Goal: Communication & Community: Answer question/provide support

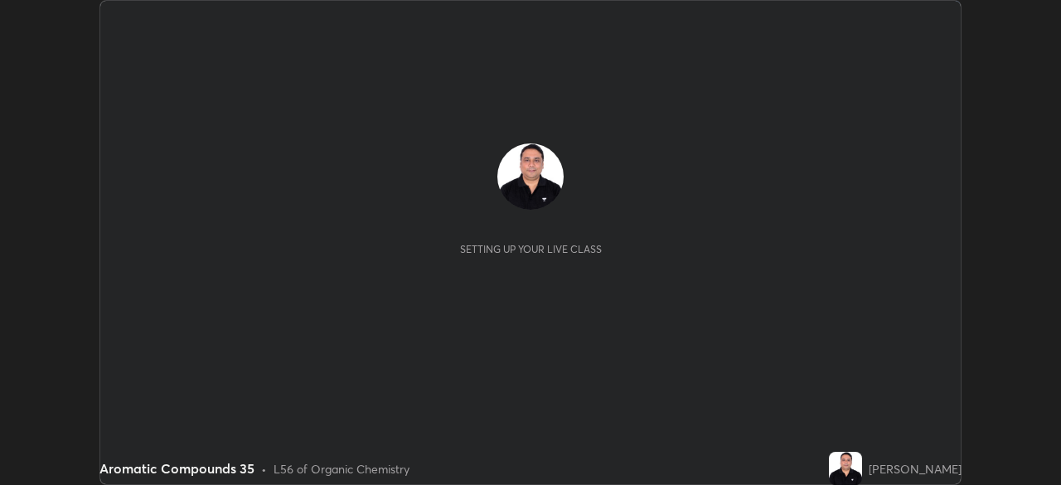
scroll to position [485, 1061]
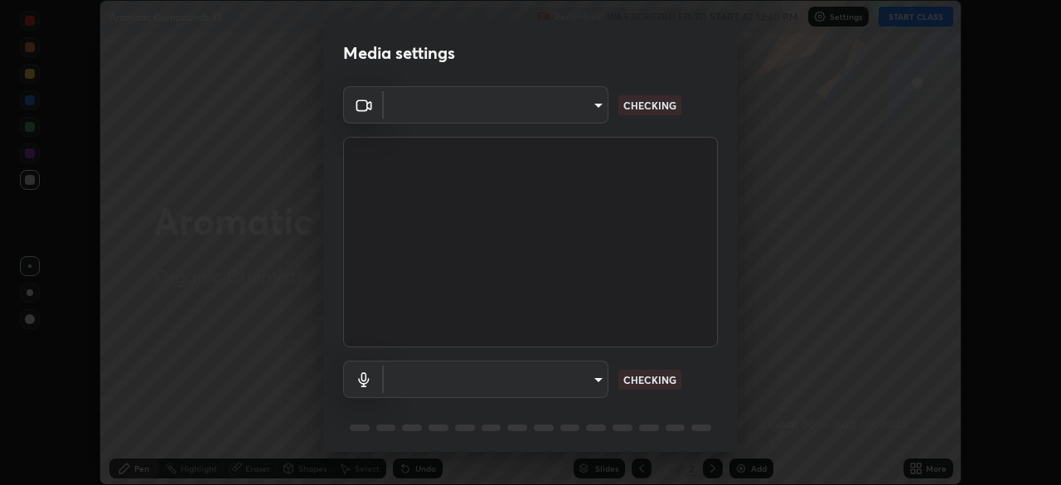
type input "6d46a3bbb121808cbb74c832f71dfccd0f2f4db2e0a8dcefa18edd627fde2ff4"
type input "542551534069d815422f2d39fde6cbae80a89d9e5025ba2982a8294de1300f8f"
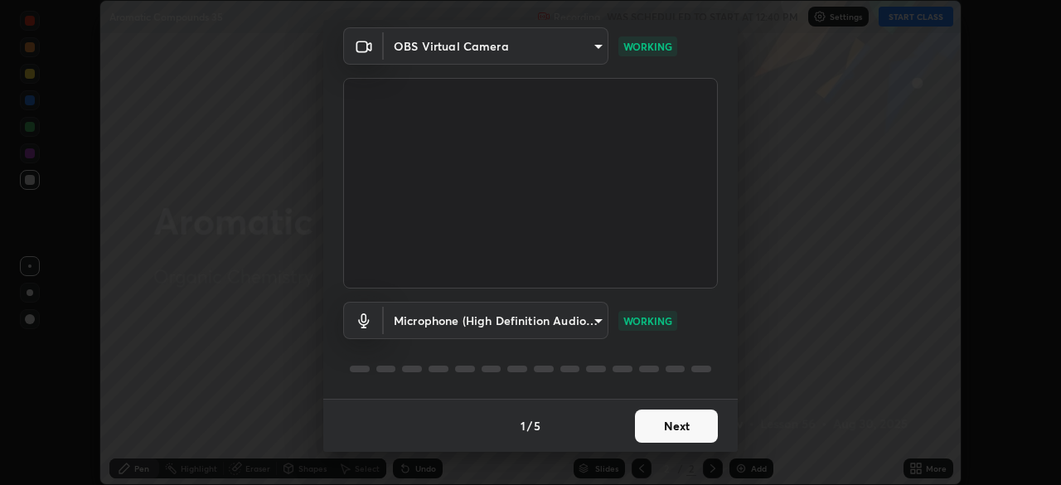
click at [680, 431] on button "Next" at bounding box center [676, 425] width 83 height 33
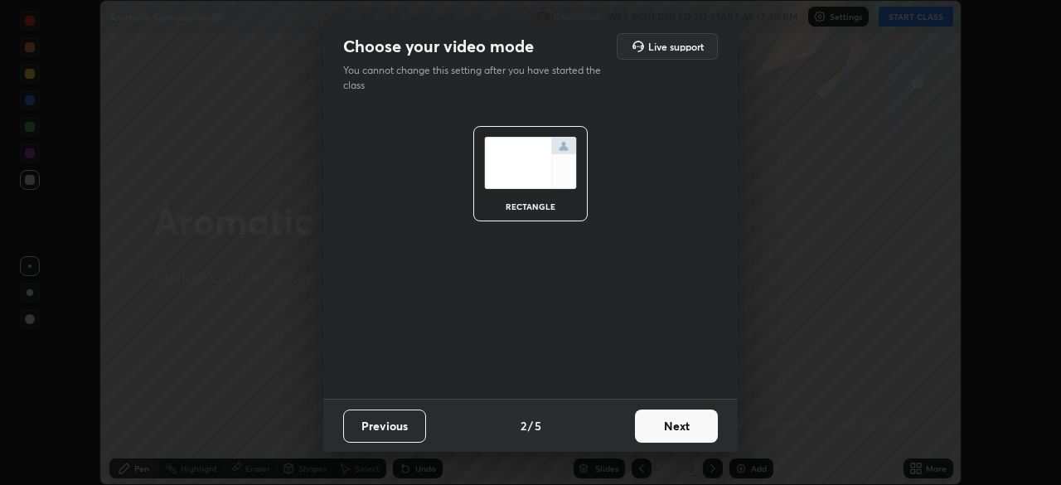
scroll to position [0, 0]
click at [675, 434] on button "Next" at bounding box center [676, 425] width 83 height 33
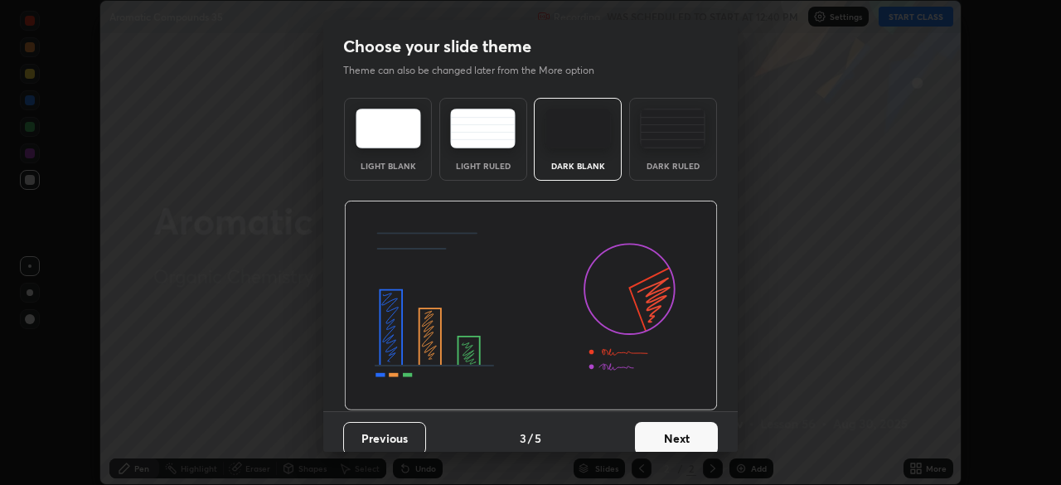
click at [675, 434] on button "Next" at bounding box center [676, 438] width 83 height 33
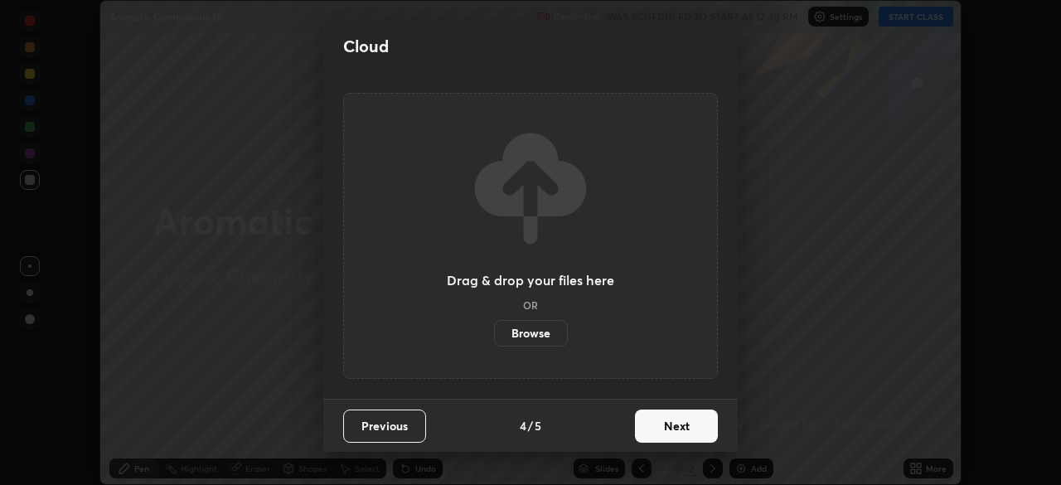
click at [674, 438] on button "Next" at bounding box center [676, 425] width 83 height 33
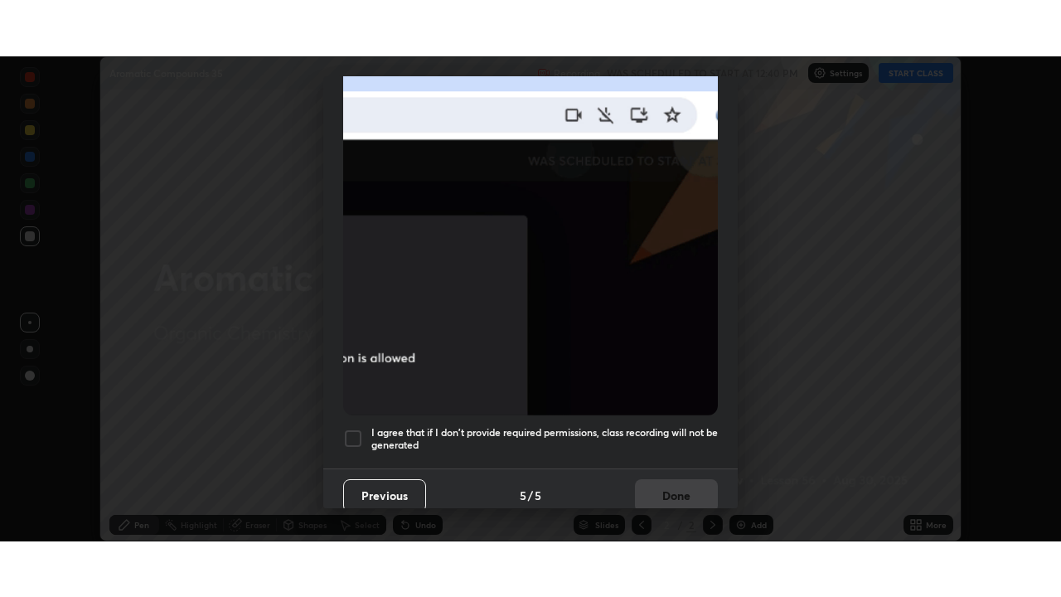
scroll to position [397, 0]
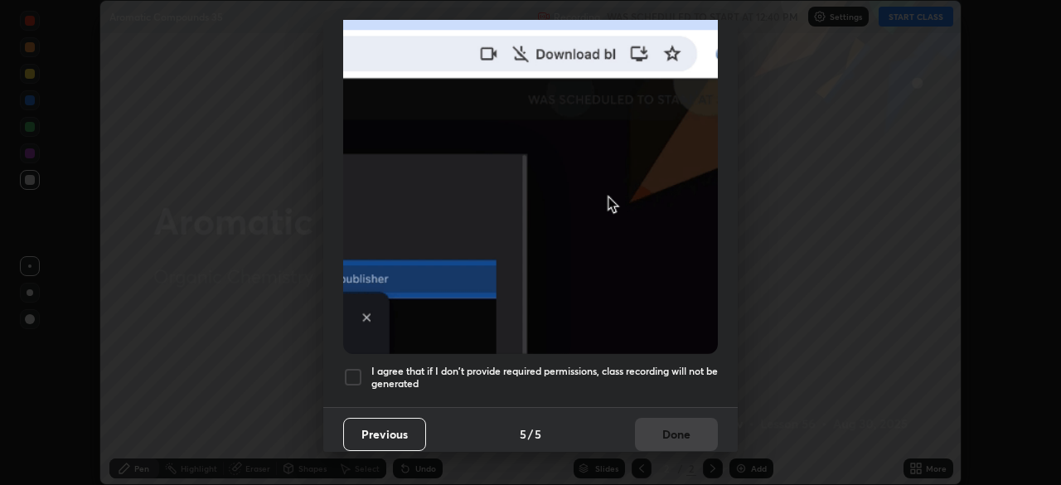
click at [360, 372] on div at bounding box center [353, 377] width 20 height 20
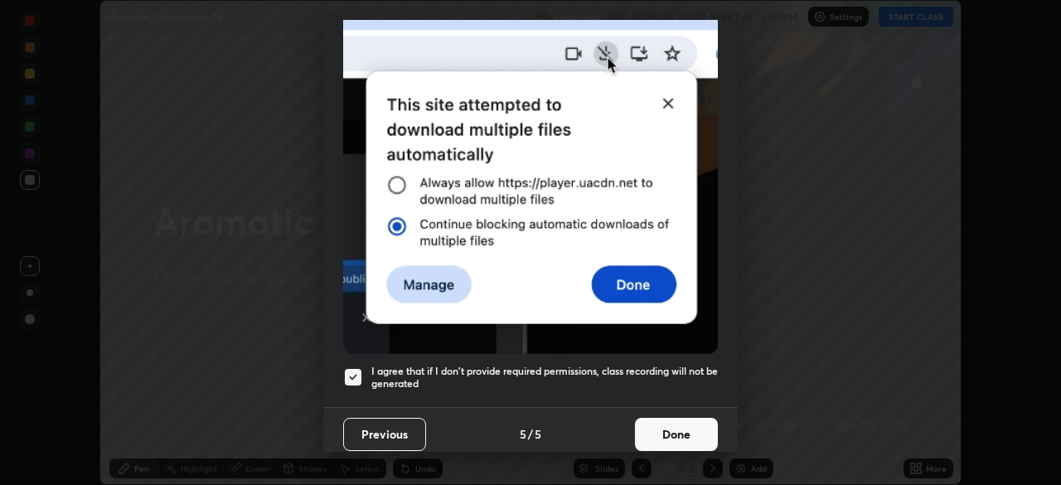
click at [649, 433] on button "Done" at bounding box center [676, 434] width 83 height 33
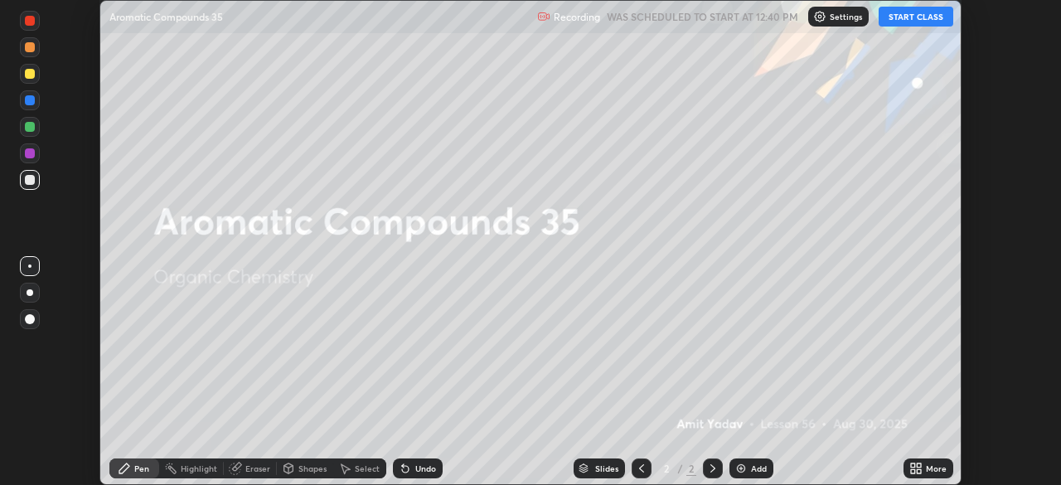
click at [918, 465] on icon at bounding box center [919, 465] width 4 height 4
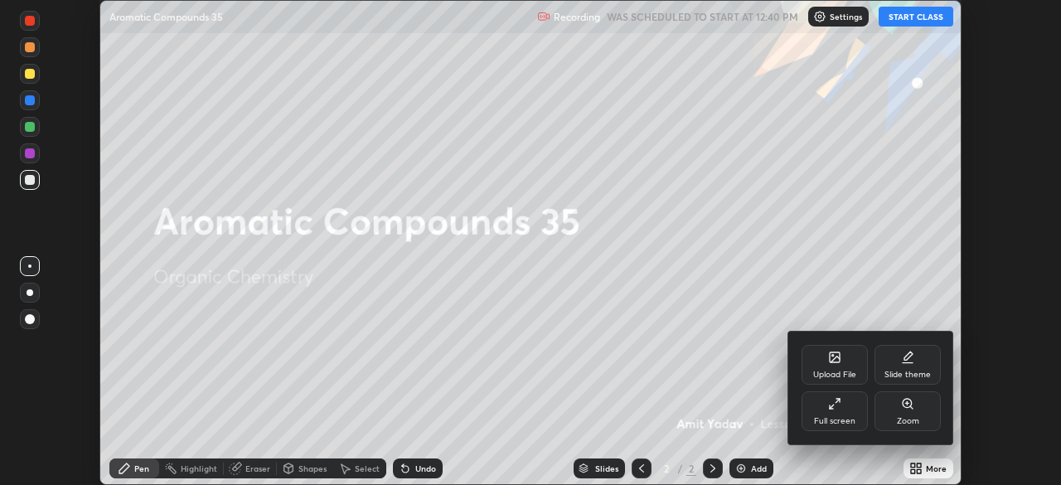
click at [929, 19] on div at bounding box center [530, 242] width 1061 height 485
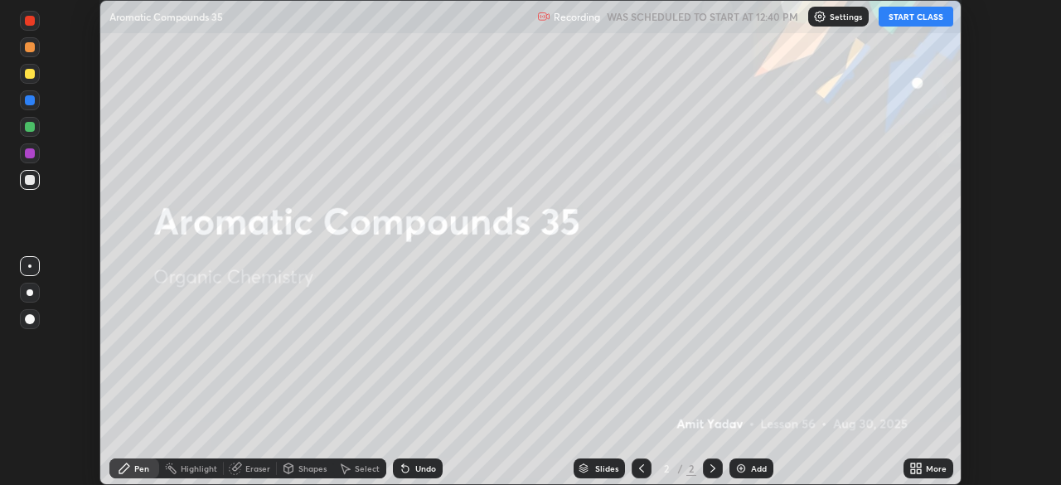
click at [919, 467] on icon at bounding box center [919, 465] width 4 height 4
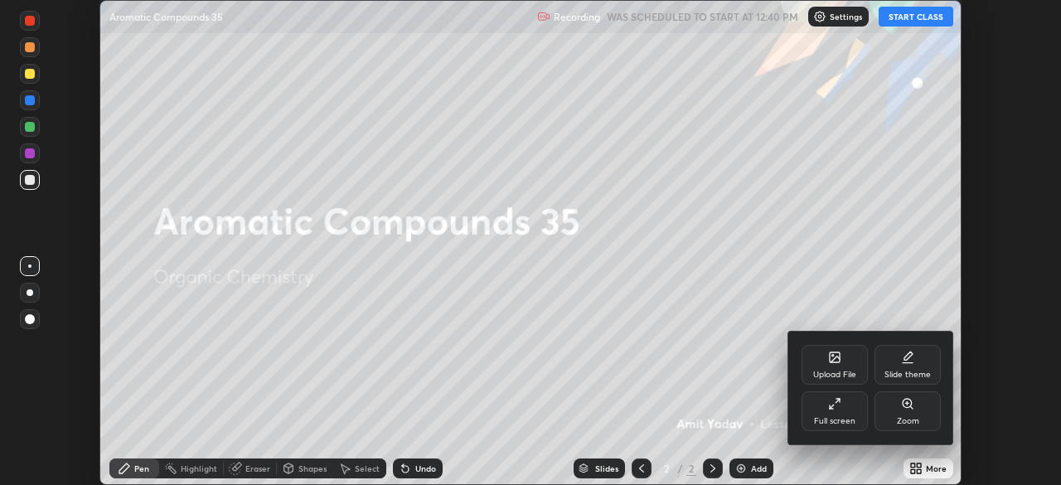
click at [851, 419] on div "Full screen" at bounding box center [834, 421] width 41 height 8
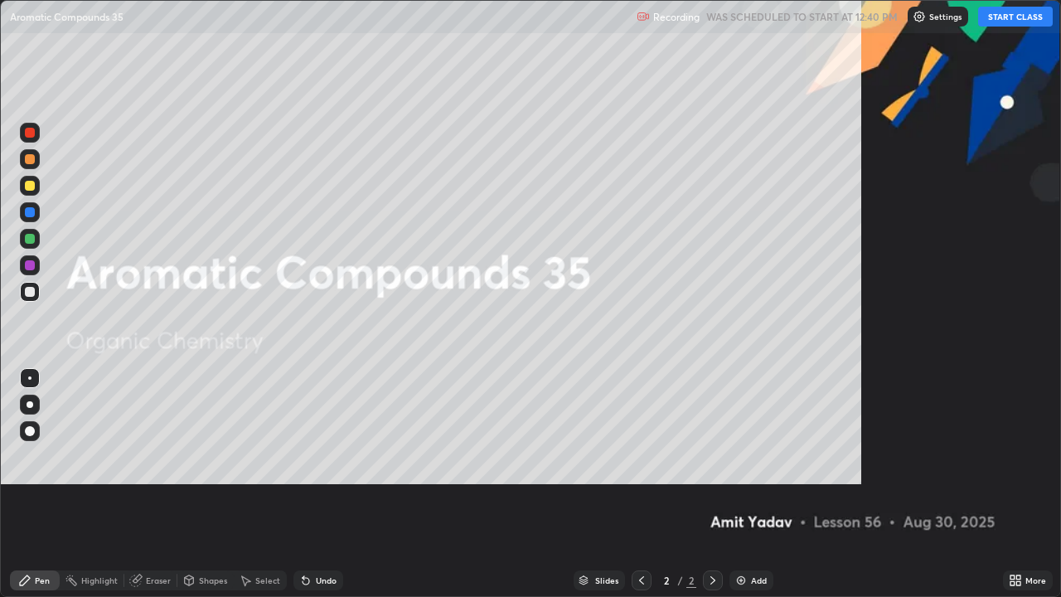
scroll to position [597, 1061]
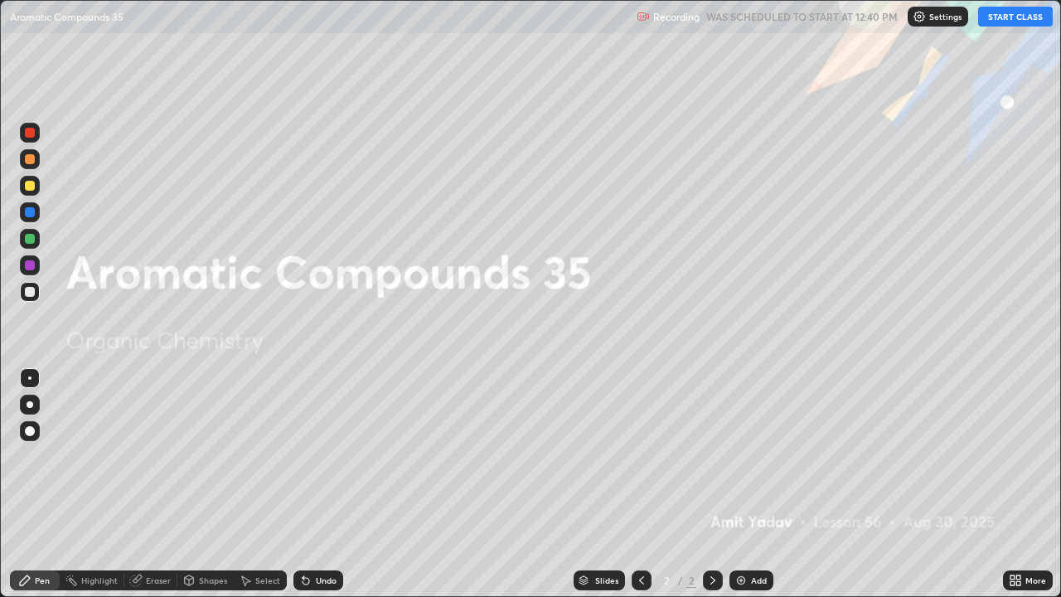
click at [1017, 23] on button "START CLASS" at bounding box center [1015, 17] width 75 height 20
click at [766, 484] on div "Add" at bounding box center [751, 580] width 44 height 20
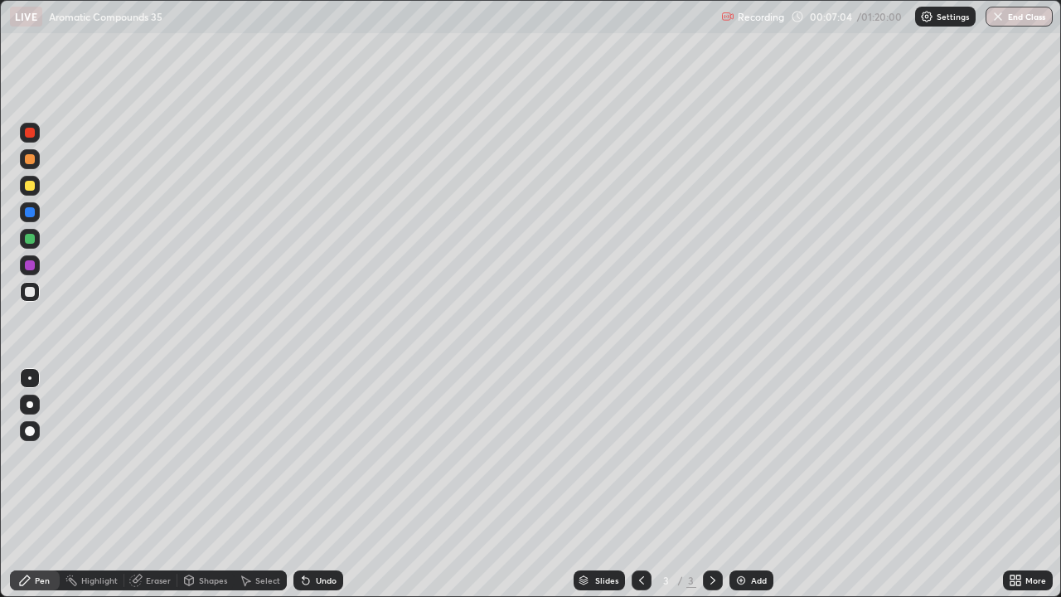
click at [325, 484] on div "Undo" at bounding box center [326, 580] width 21 height 8
click at [320, 484] on div "Undo" at bounding box center [326, 580] width 21 height 8
click at [322, 484] on div "Undo" at bounding box center [326, 580] width 21 height 8
click at [318, 484] on div "Undo" at bounding box center [326, 580] width 21 height 8
click at [317, 484] on div "Undo" at bounding box center [326, 580] width 21 height 8
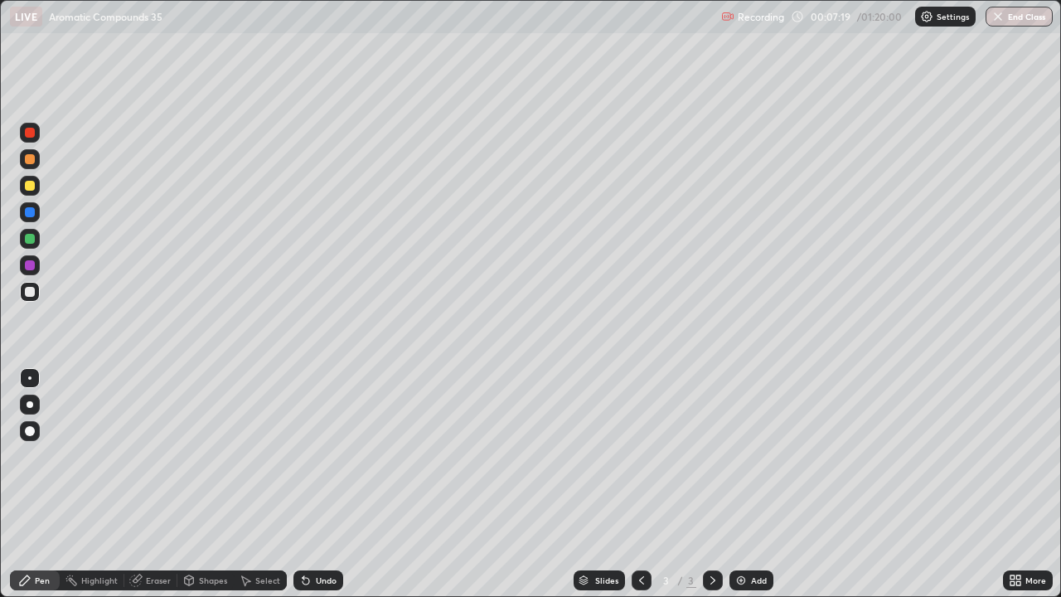
click at [317, 484] on div "Undo" at bounding box center [326, 580] width 21 height 8
click at [161, 484] on div "Eraser" at bounding box center [158, 580] width 25 height 8
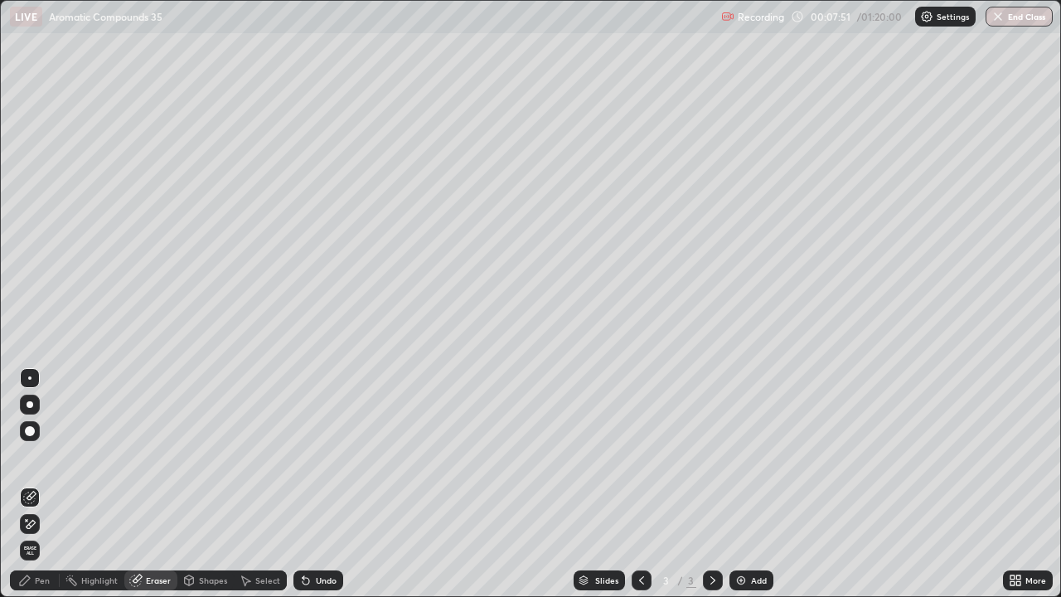
click at [312, 484] on div "Undo" at bounding box center [318, 580] width 50 height 20
click at [258, 484] on div "Select" at bounding box center [260, 580] width 53 height 20
click at [462, 462] on div "0 ° Undo Copy Duplicate Duplicate to new slide Delete" at bounding box center [530, 298] width 1059 height 595
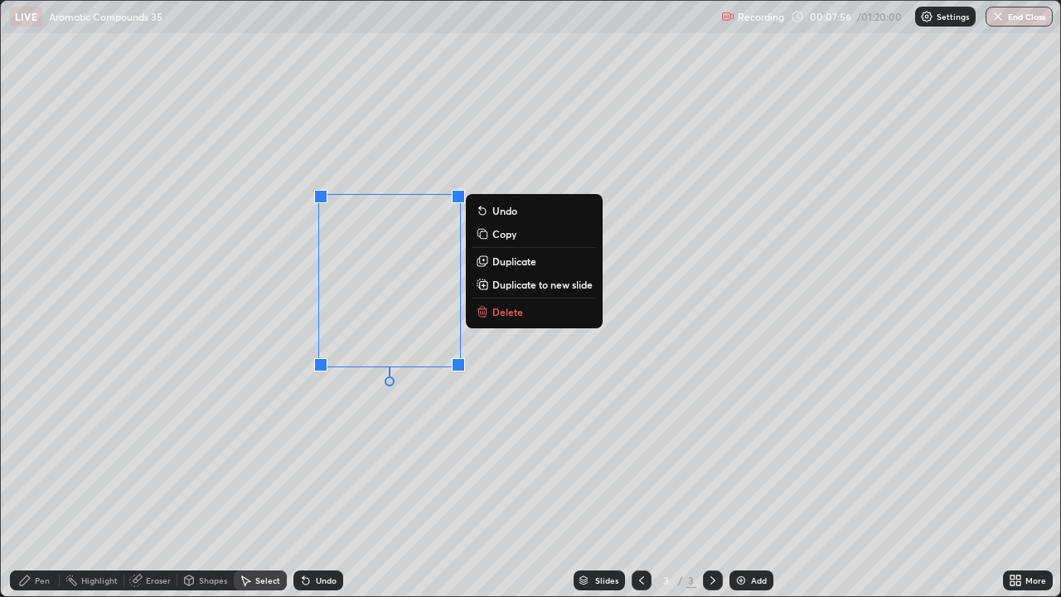
click at [499, 235] on p "Copy" at bounding box center [504, 233] width 24 height 13
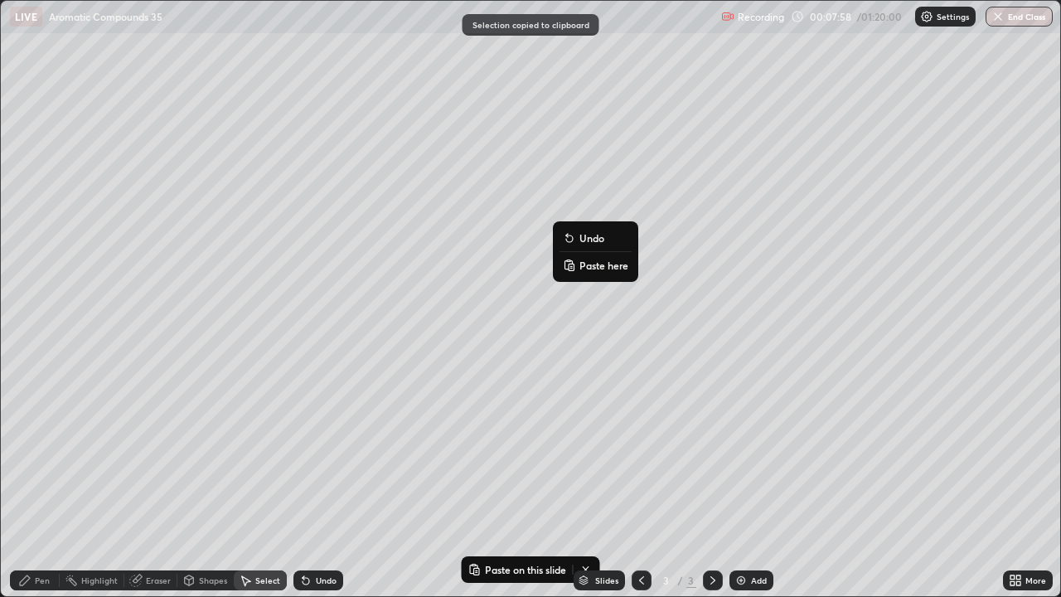
click at [581, 269] on p "Paste here" at bounding box center [603, 265] width 49 height 13
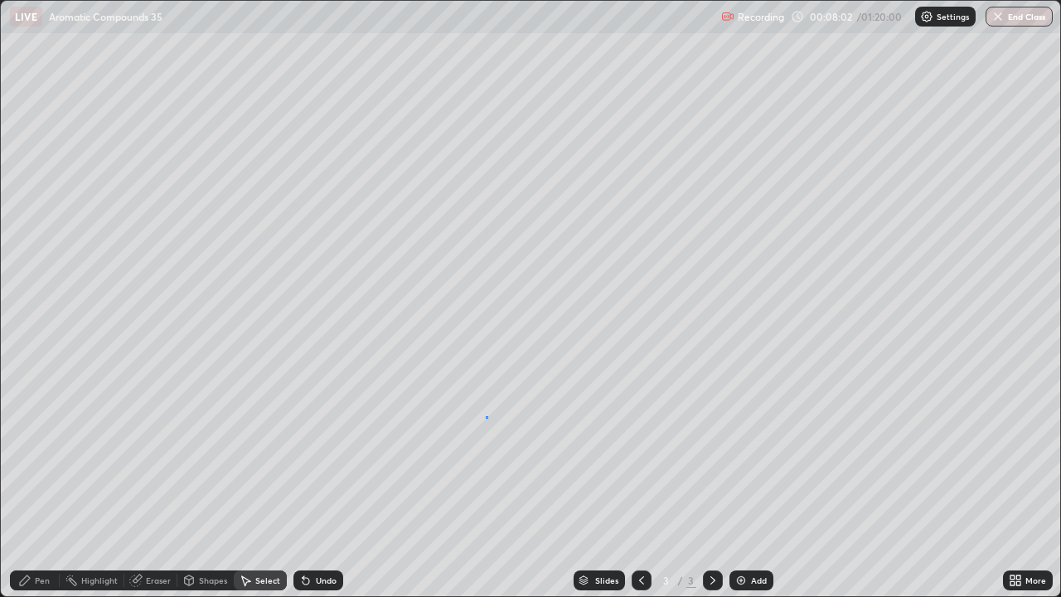
click at [486, 416] on div "0 ° Undo Copy Paste here Duplicate Duplicate to new slide Delete" at bounding box center [530, 298] width 1059 height 595
click at [159, 484] on div "Eraser" at bounding box center [158, 580] width 25 height 8
click at [46, 484] on div "Pen" at bounding box center [42, 580] width 15 height 8
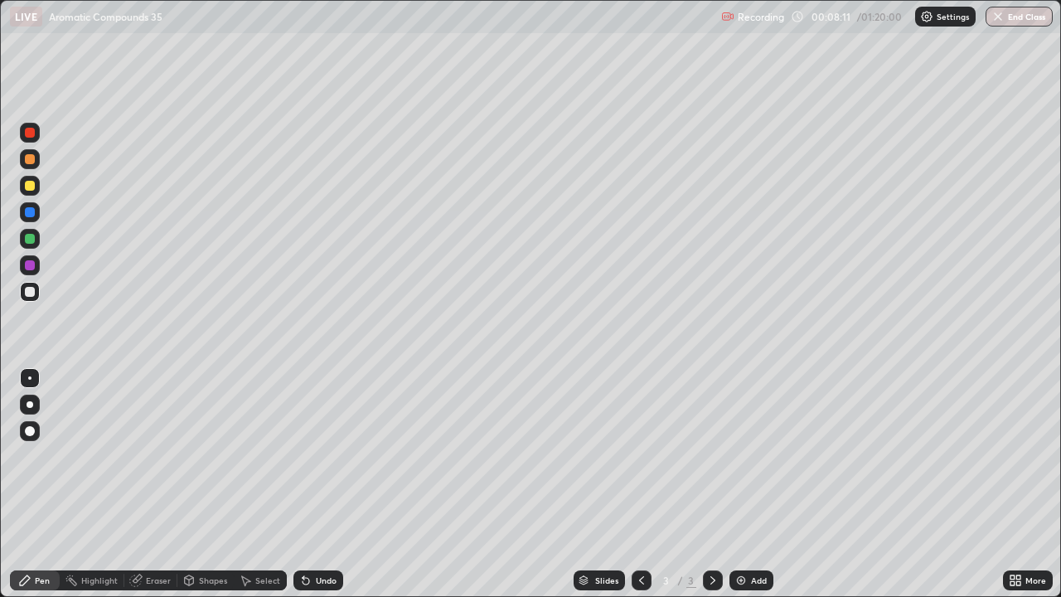
click at [33, 189] on div at bounding box center [30, 186] width 10 height 10
click at [162, 484] on div "Eraser" at bounding box center [158, 580] width 25 height 8
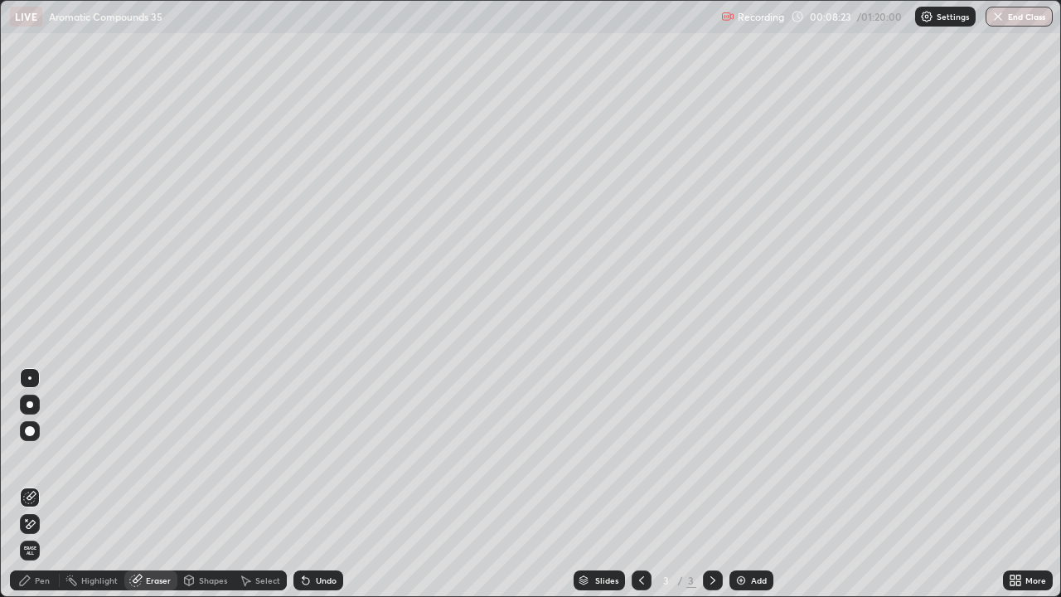
click at [44, 484] on div "Pen" at bounding box center [42, 580] width 15 height 8
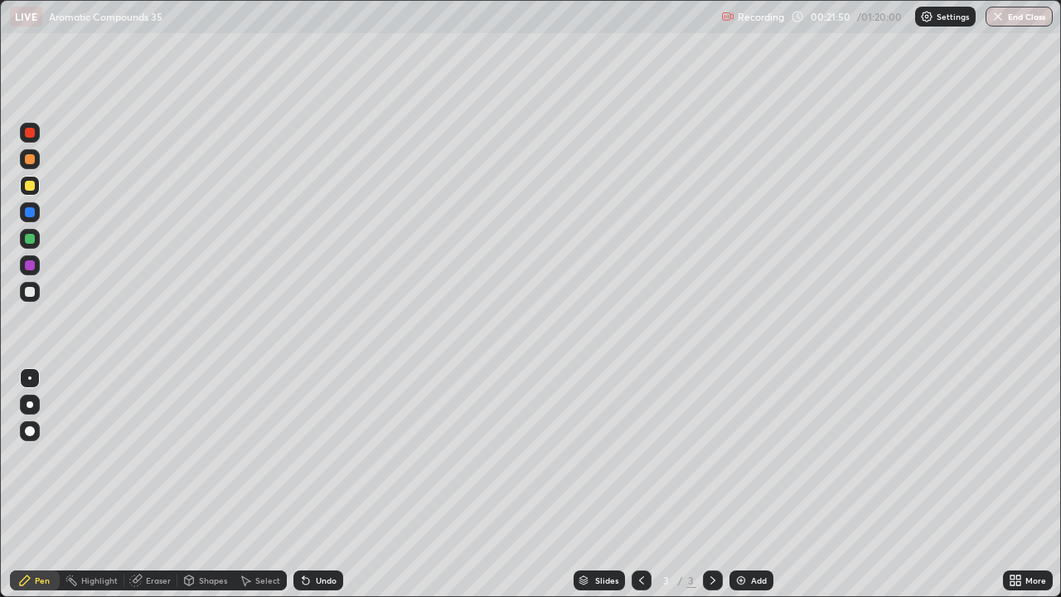
click at [259, 484] on div "Select" at bounding box center [267, 580] width 25 height 8
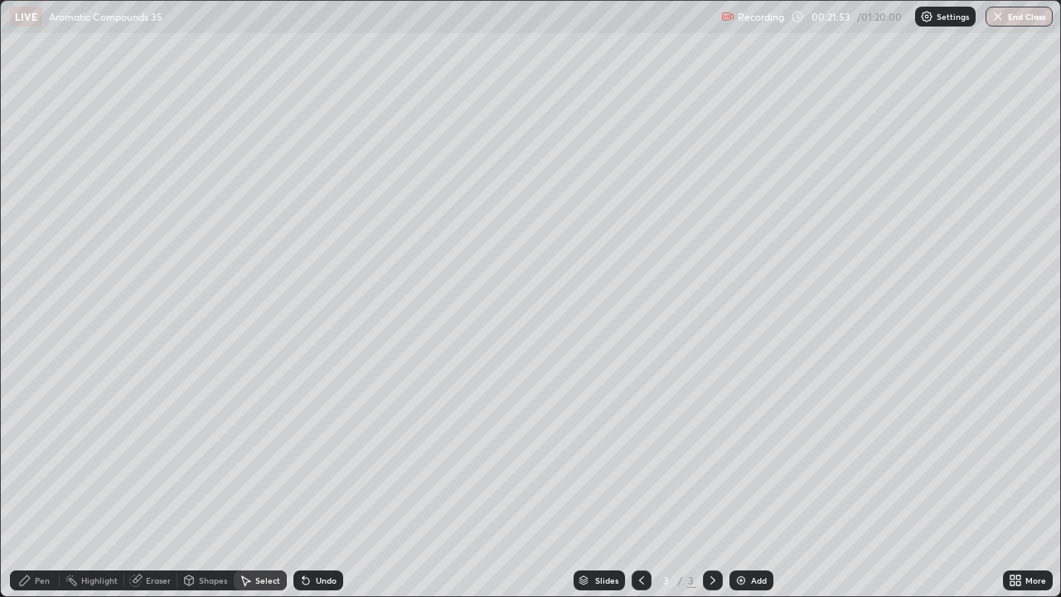
click at [158, 484] on div "Eraser" at bounding box center [158, 580] width 25 height 8
click at [43, 484] on div "Pen" at bounding box center [42, 580] width 15 height 8
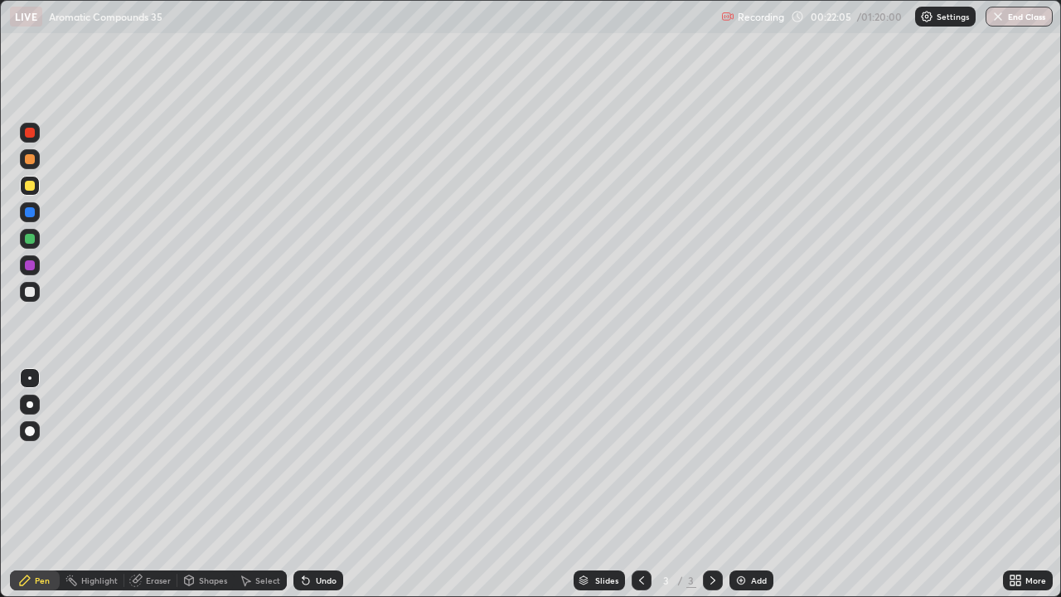
click at [162, 484] on div "Eraser" at bounding box center [158, 580] width 25 height 8
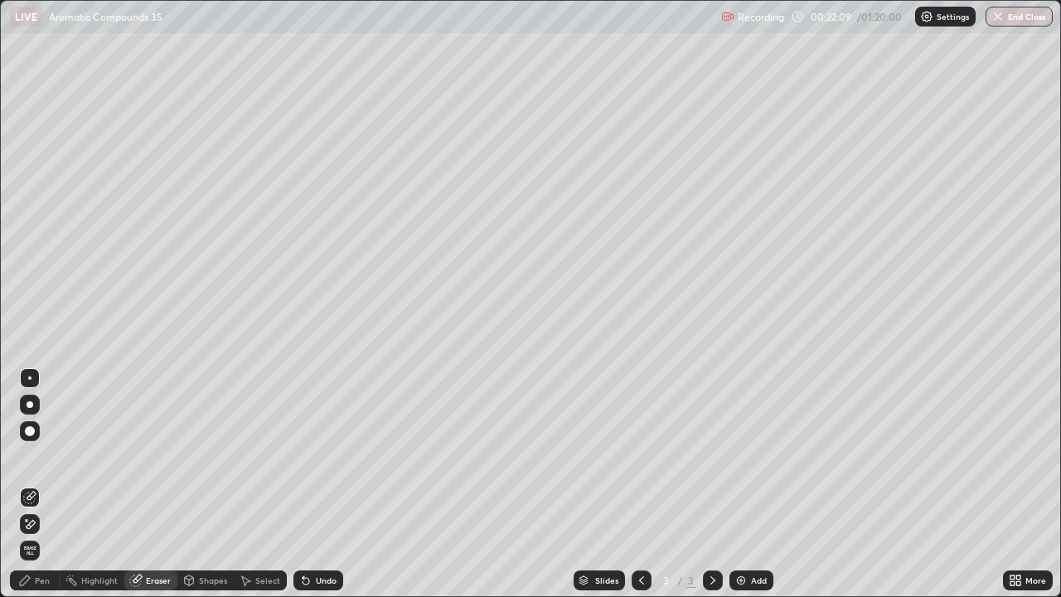
click at [34, 484] on div "Pen" at bounding box center [35, 580] width 50 height 20
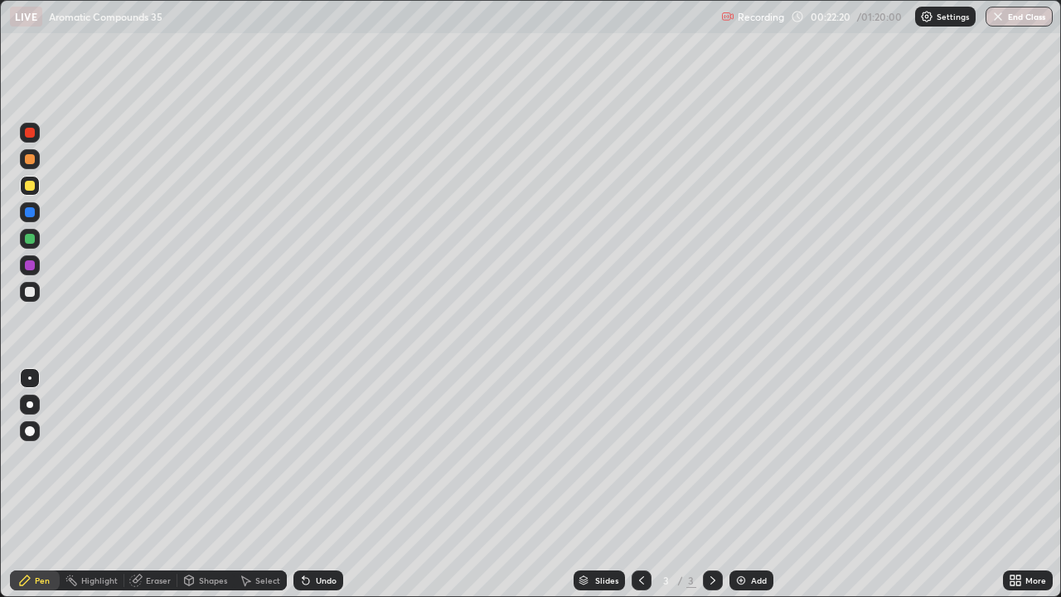
click at [260, 484] on div "Select" at bounding box center [267, 580] width 25 height 8
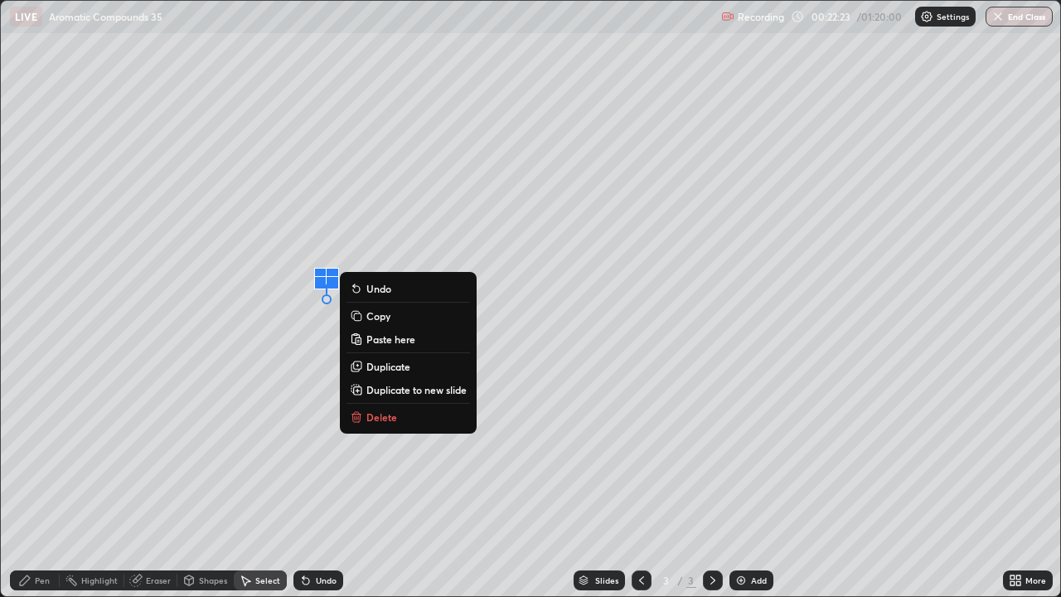
click at [259, 484] on div "0 ° Undo Copy Paste here Duplicate Duplicate to new slide Delete" at bounding box center [530, 298] width 1059 height 595
click at [154, 484] on div "Eraser" at bounding box center [158, 580] width 25 height 8
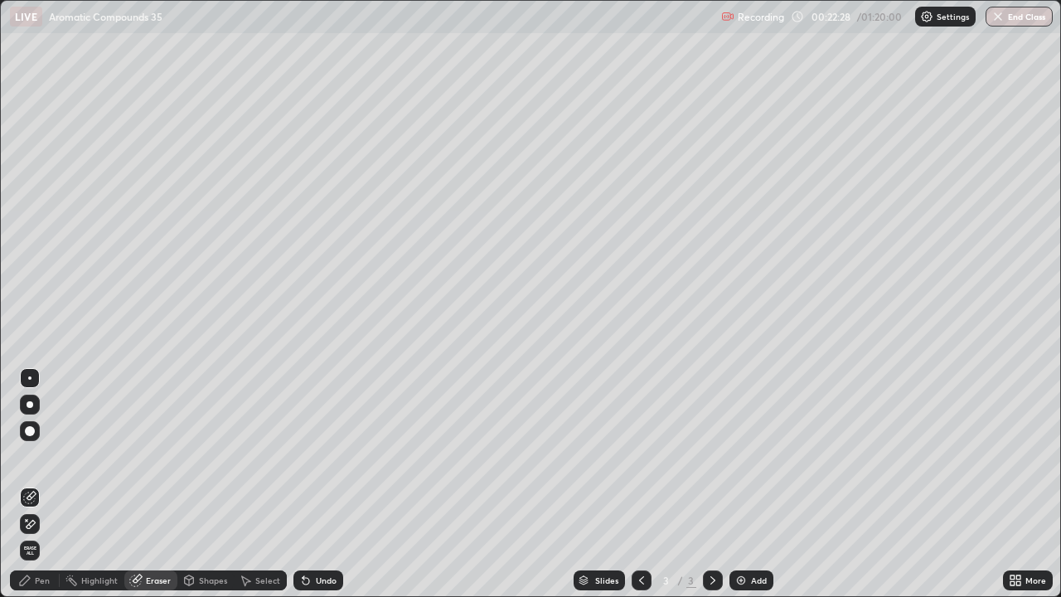
click at [48, 484] on div "Pen" at bounding box center [42, 580] width 15 height 8
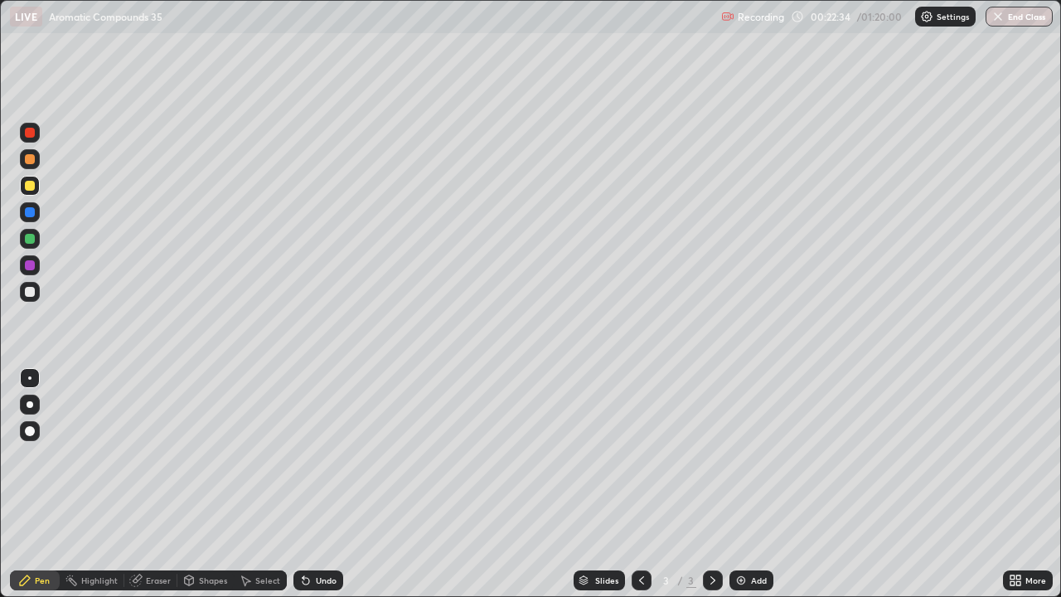
click at [152, 484] on div "Eraser" at bounding box center [158, 580] width 25 height 8
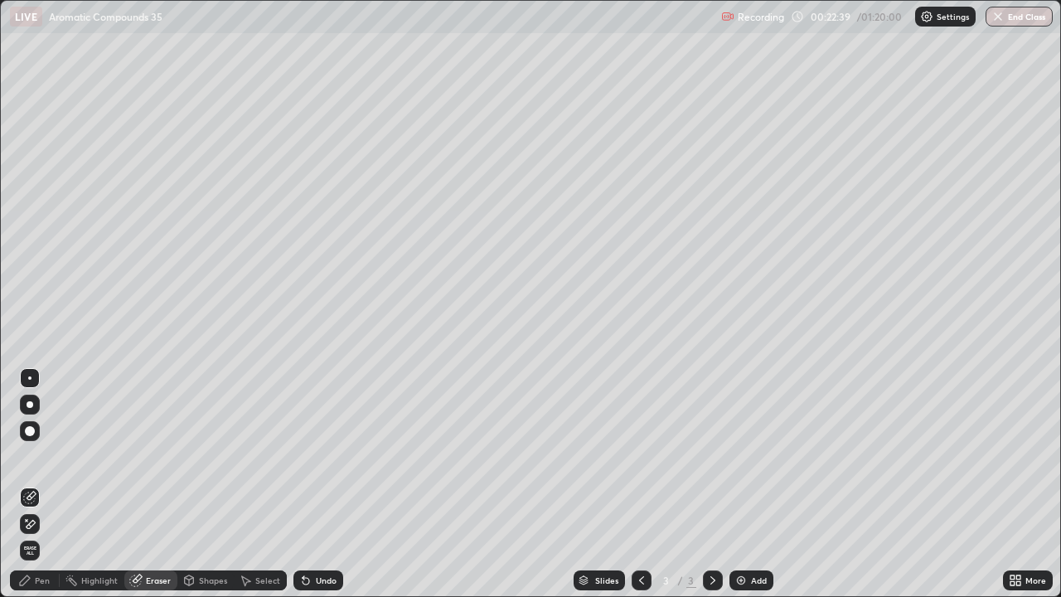
click at [43, 484] on div "Pen" at bounding box center [35, 580] width 50 height 20
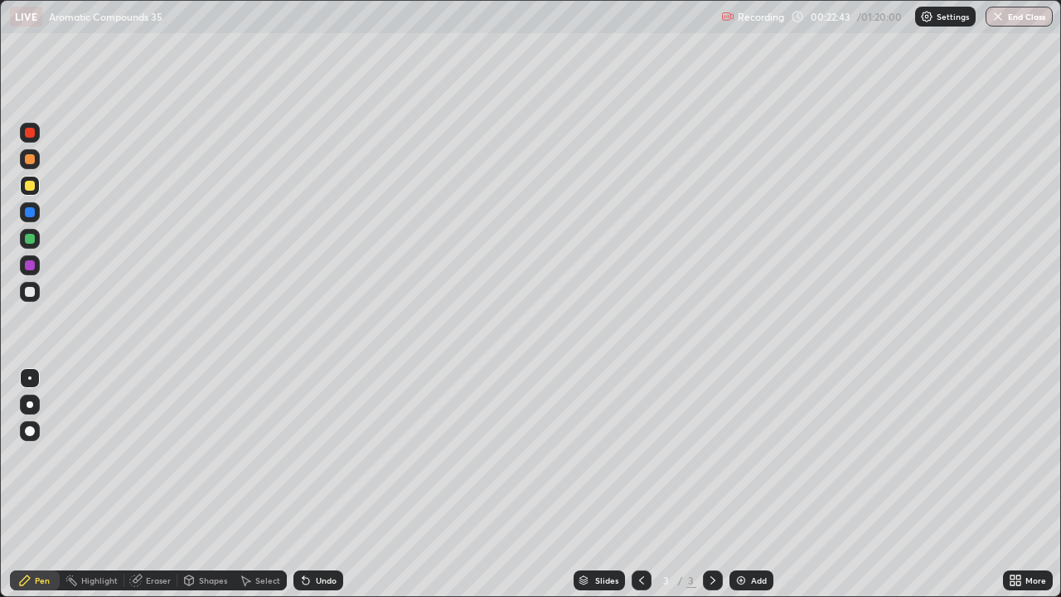
click at [321, 484] on div "Undo" at bounding box center [326, 580] width 21 height 8
click at [316, 484] on div "Undo" at bounding box center [326, 580] width 21 height 8
click at [320, 484] on div "Undo" at bounding box center [326, 580] width 21 height 8
click at [148, 484] on div "Eraser" at bounding box center [158, 580] width 25 height 8
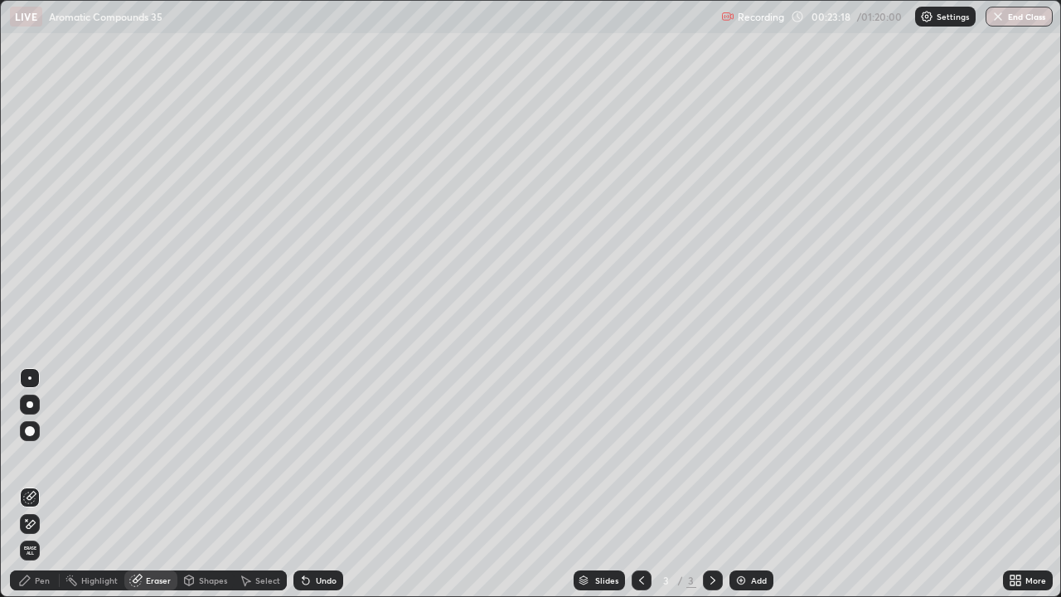
click at [48, 484] on div "Pen" at bounding box center [35, 580] width 50 height 20
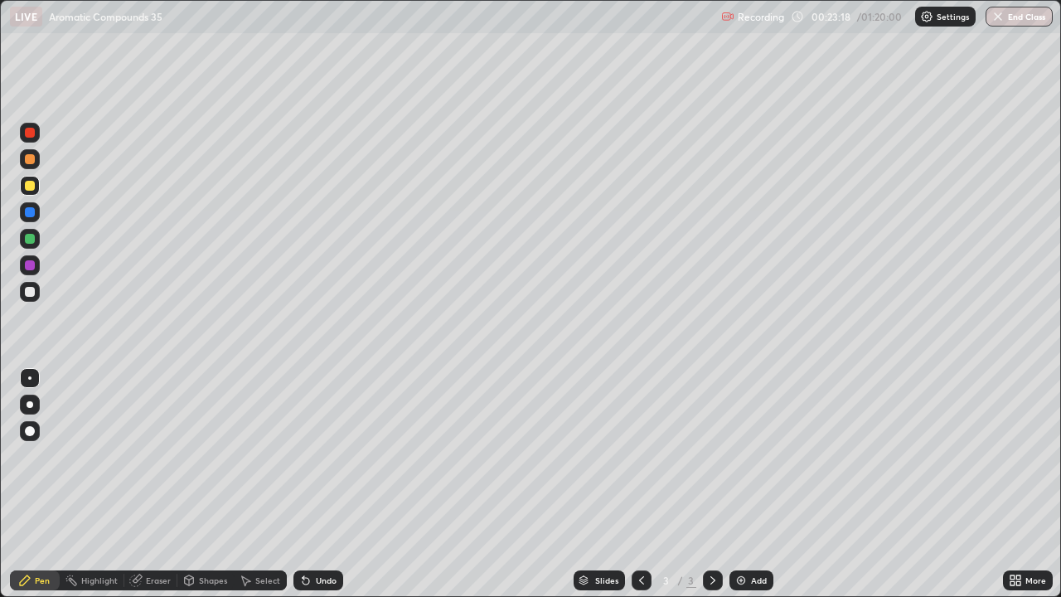
click at [42, 484] on div "Pen" at bounding box center [35, 580] width 50 height 20
click at [162, 484] on div "Eraser" at bounding box center [158, 580] width 25 height 8
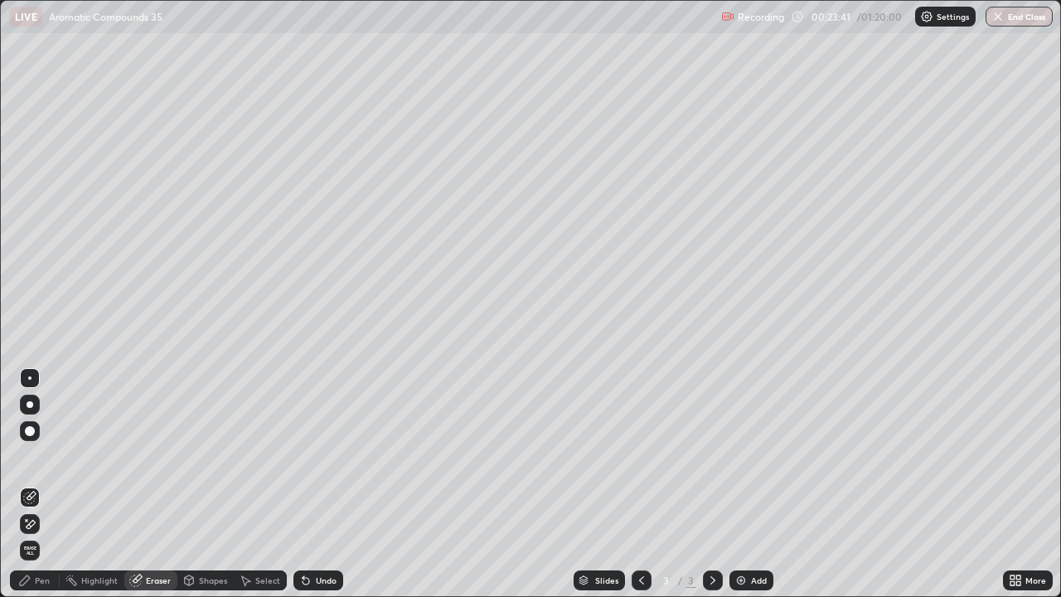
click at [49, 484] on div "Pen" at bounding box center [42, 580] width 15 height 8
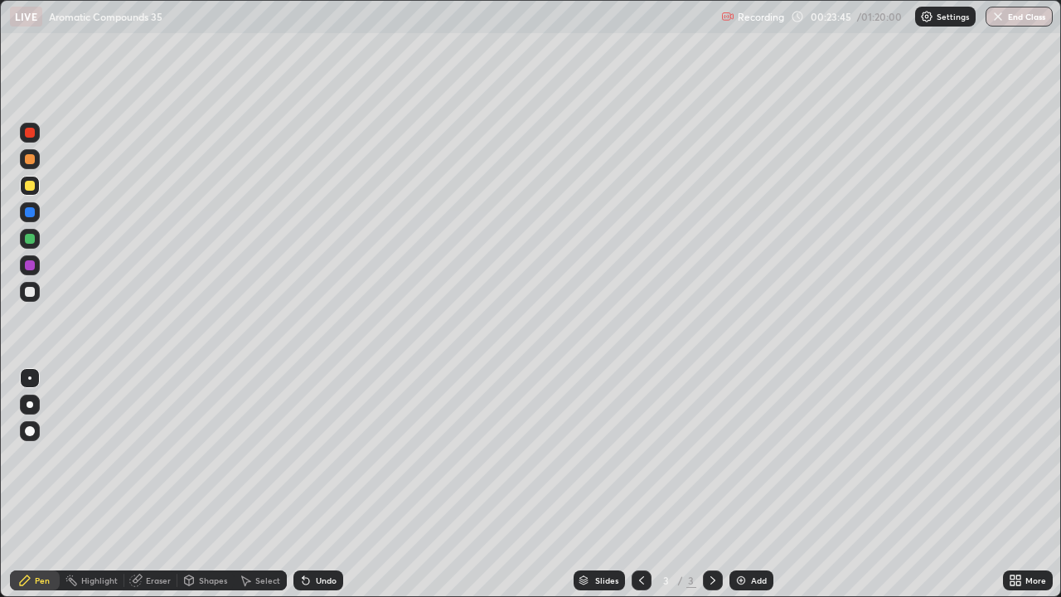
click at [313, 484] on div "Undo" at bounding box center [318, 580] width 50 height 20
click at [316, 484] on div "Undo" at bounding box center [326, 580] width 21 height 8
click at [26, 298] on div at bounding box center [30, 292] width 20 height 20
click at [761, 484] on div "Add" at bounding box center [751, 580] width 44 height 20
click at [738, 484] on img at bounding box center [740, 579] width 13 height 13
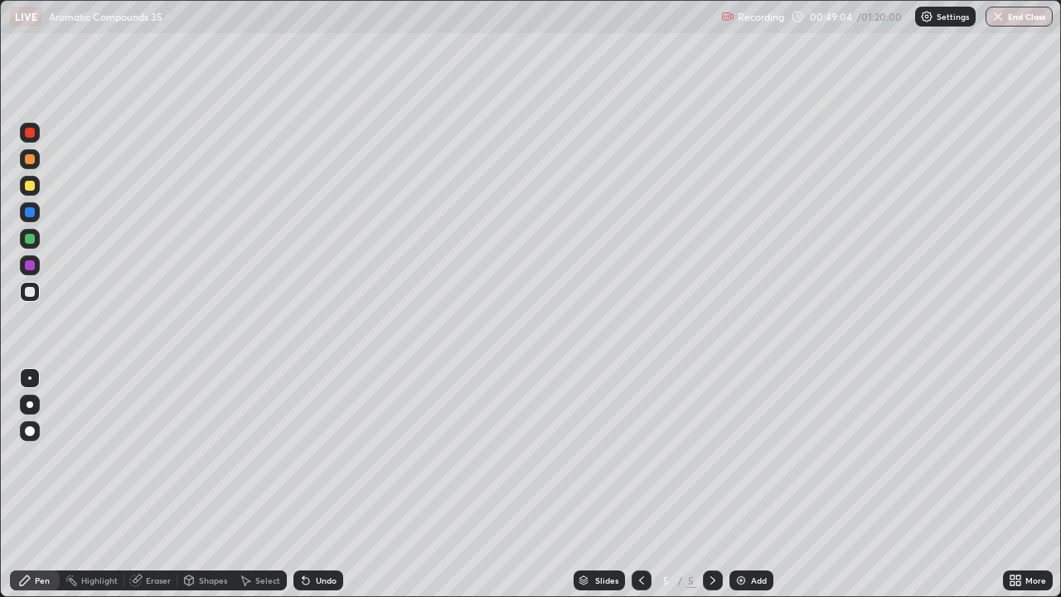
click at [30, 193] on div at bounding box center [30, 186] width 20 height 20
click at [31, 292] on div at bounding box center [30, 292] width 10 height 10
click at [33, 190] on div at bounding box center [30, 186] width 20 height 20
click at [37, 293] on div at bounding box center [30, 292] width 20 height 20
click at [29, 137] on div at bounding box center [30, 133] width 10 height 10
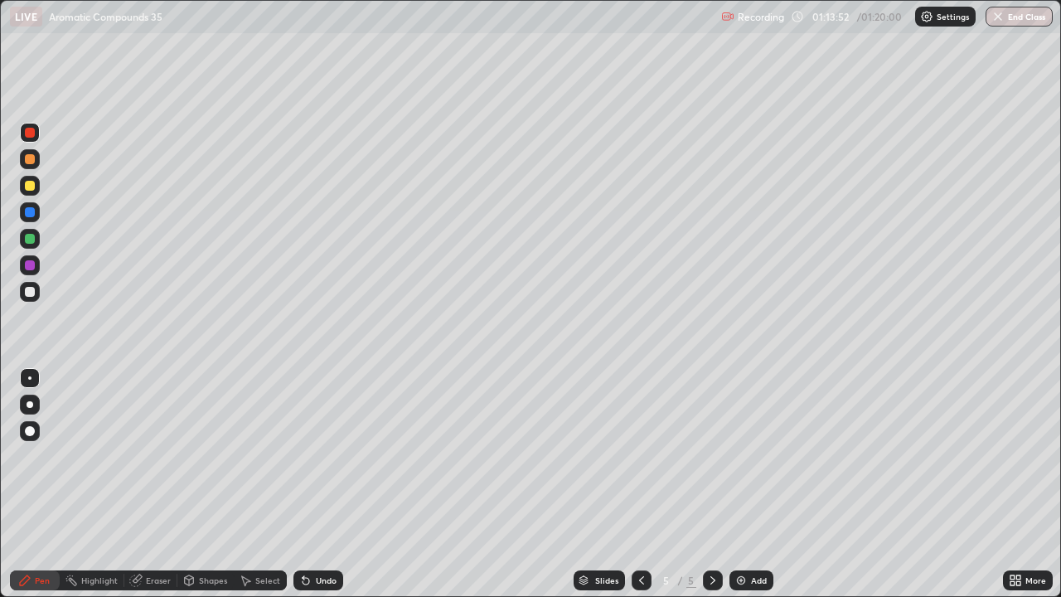
click at [29, 293] on div at bounding box center [30, 292] width 10 height 10
click at [1001, 12] on img "button" at bounding box center [997, 16] width 13 height 13
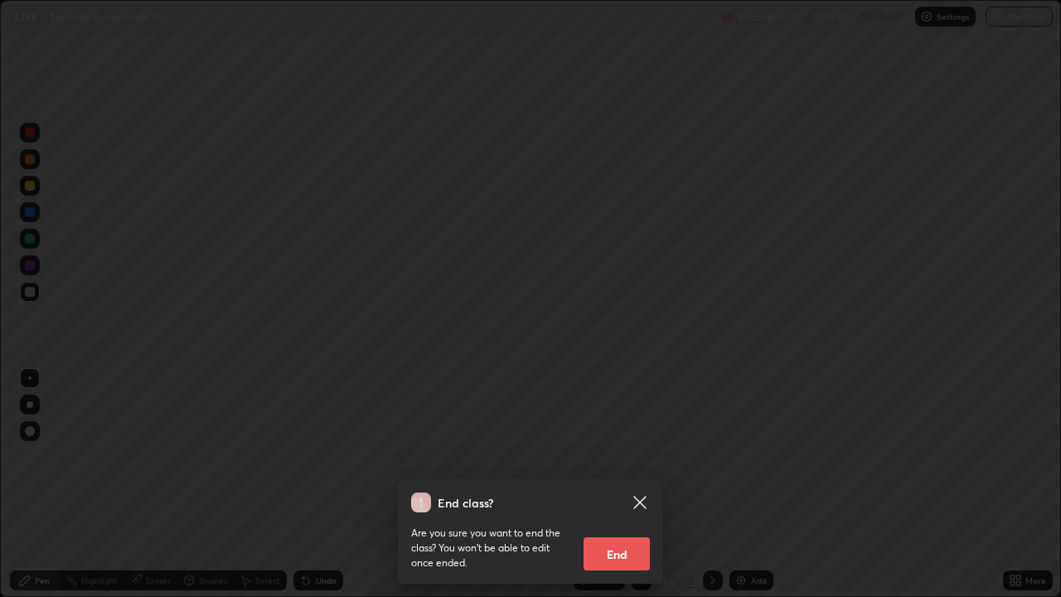
click at [615, 484] on button "End" at bounding box center [616, 553] width 66 height 33
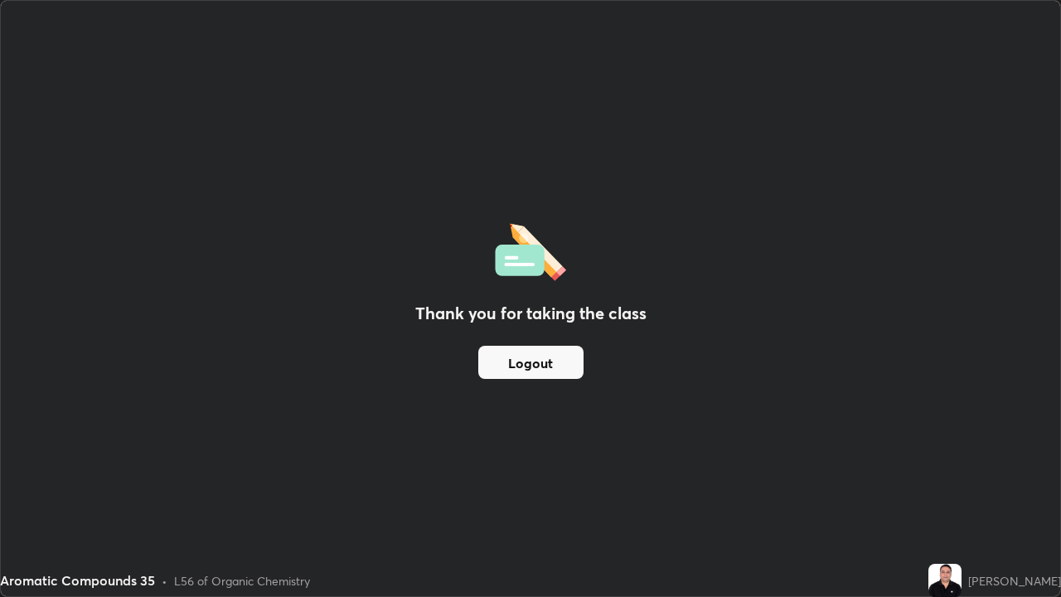
click at [540, 359] on button "Logout" at bounding box center [530, 362] width 105 height 33
